Goal: Find specific page/section: Find specific page/section

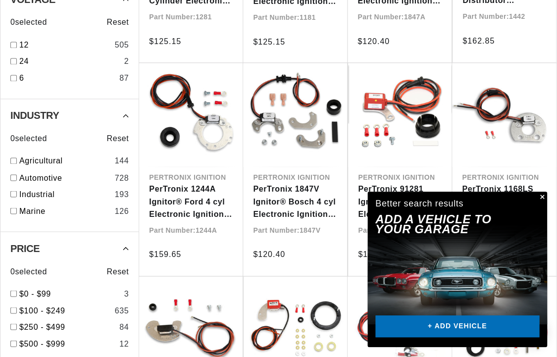
scroll to position [477, 0]
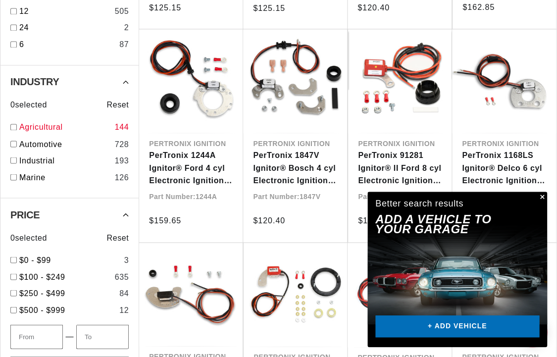
click at [15, 124] on input "checkbox" at bounding box center [13, 127] width 6 height 6
checkbox input "true"
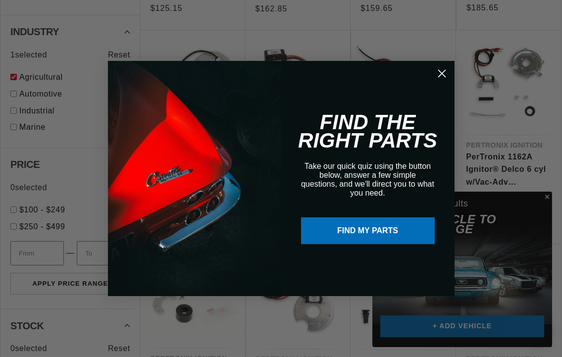
click at [445, 71] on circle "Close dialog" at bounding box center [442, 73] width 16 height 16
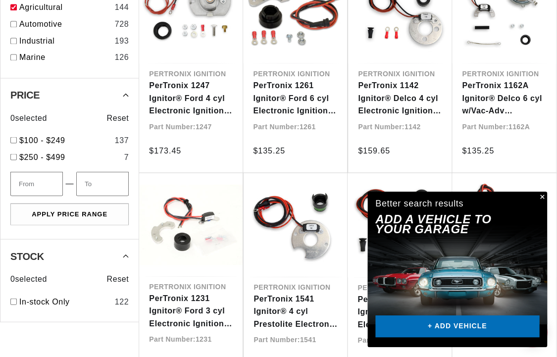
scroll to position [540, 0]
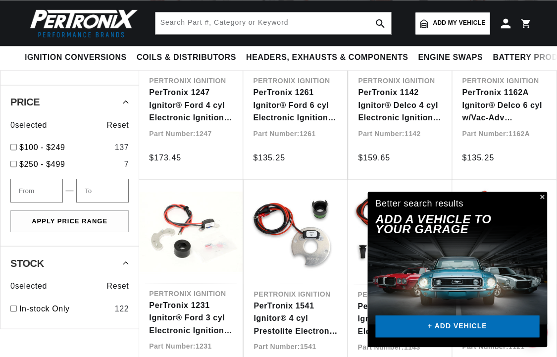
click at [541, 196] on button "Close" at bounding box center [542, 198] width 12 height 12
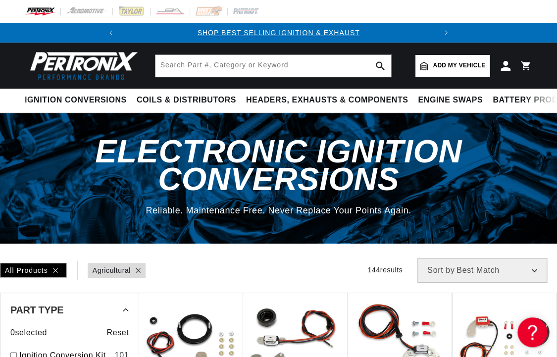
scroll to position [0, 0]
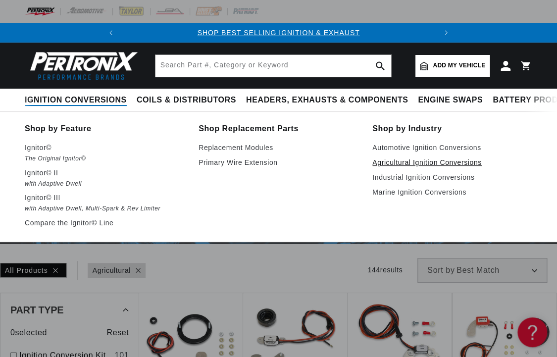
click at [413, 166] on link "Agricultural Ignition Conversions" at bounding box center [453, 163] width 160 height 12
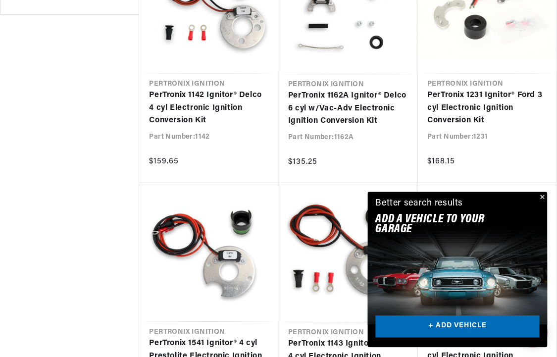
scroll to position [929, 0]
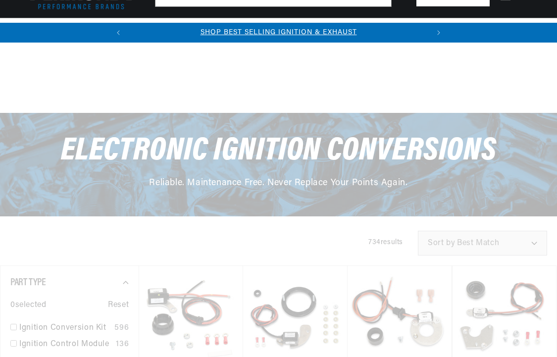
scroll to position [477, 0]
